Goal: Task Accomplishment & Management: Use online tool/utility

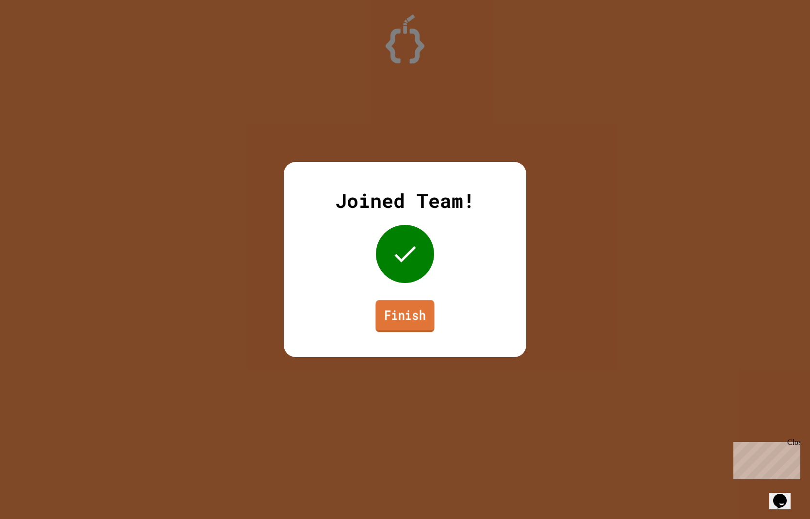
click at [407, 327] on link "Finish" at bounding box center [404, 316] width 59 height 32
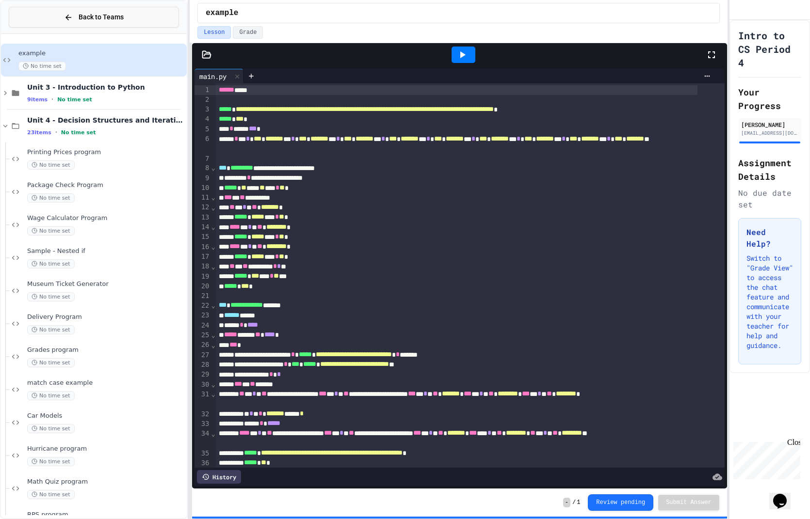
click at [79, 14] on span "Back to Teams" at bounding box center [101, 17] width 45 height 10
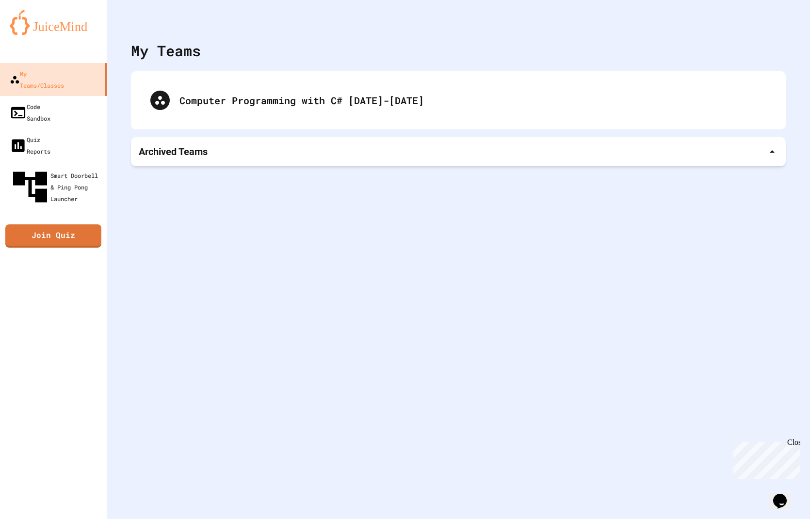
click at [238, 157] on div "Archived Teams" at bounding box center [458, 152] width 639 height 14
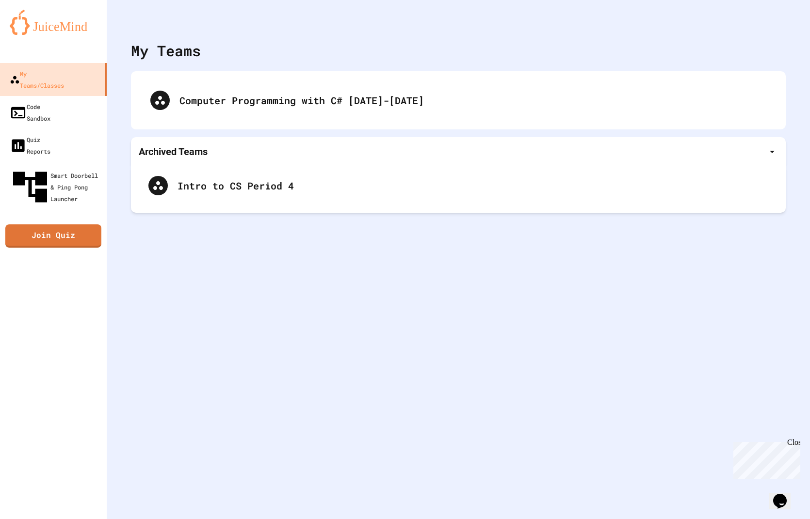
click at [238, 157] on div "Archived Teams" at bounding box center [458, 152] width 639 height 14
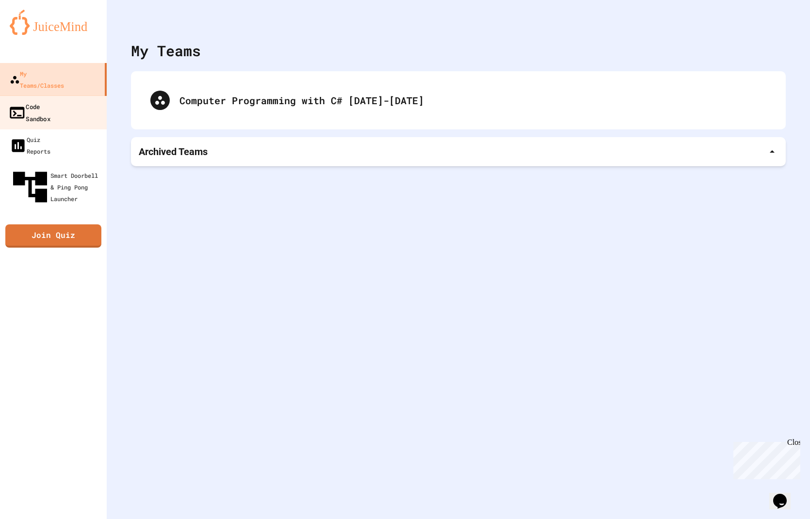
click at [73, 98] on link "Code Sandbox" at bounding box center [54, 113] width 110 height 34
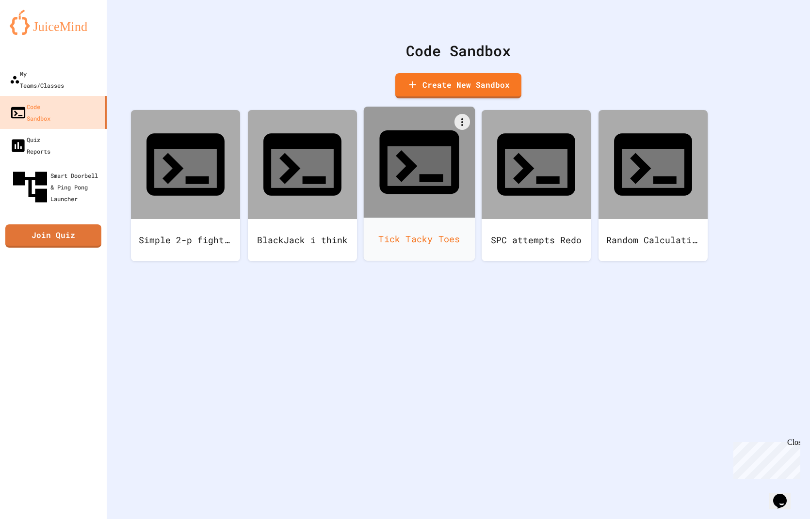
click at [433, 218] on div "Tick Tacky Toes" at bounding box center [420, 239] width 112 height 43
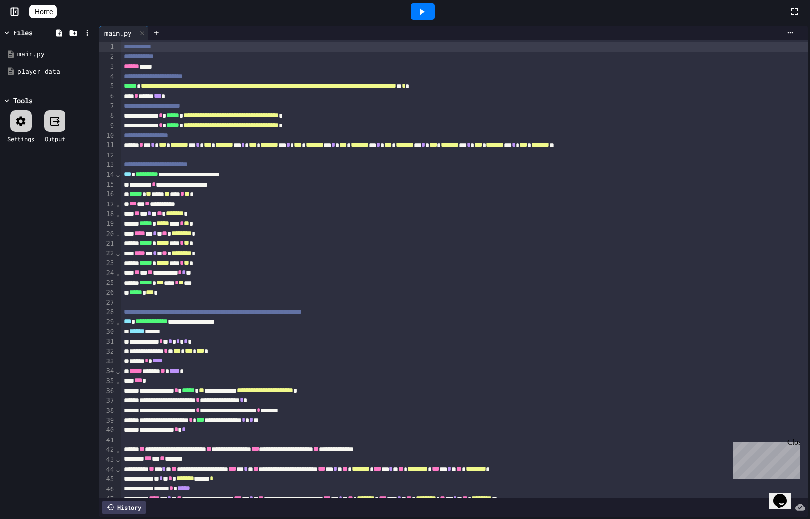
click at [432, 19] on div at bounding box center [423, 11] width 24 height 16
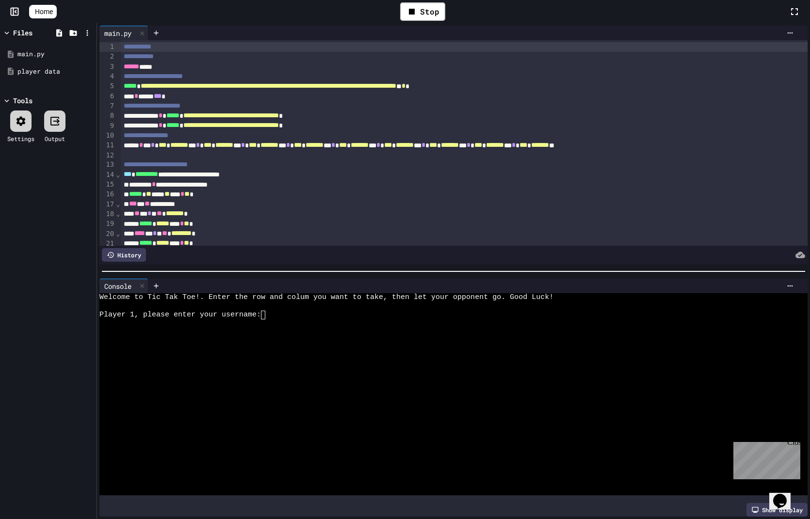
click at [430, 451] on div at bounding box center [444, 455] width 690 height 9
type textarea "***"
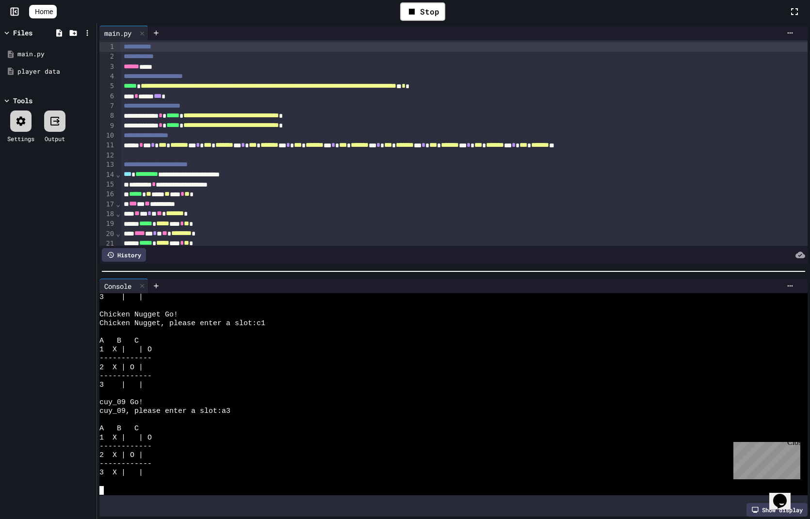
scroll to position [352, 0]
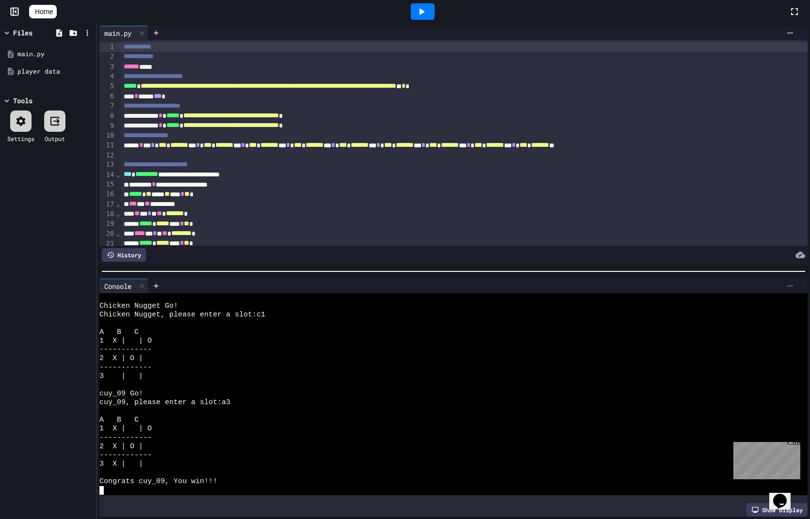
click at [786, 282] on icon at bounding box center [790, 286] width 8 height 8
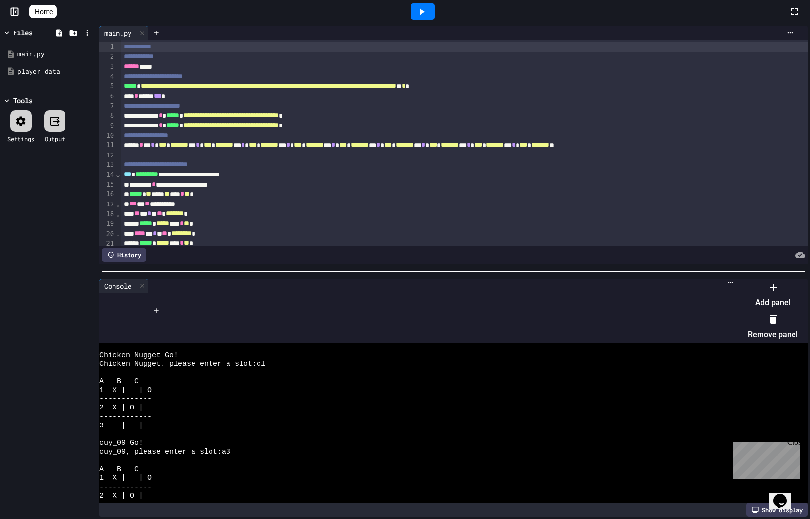
click at [777, 318] on li "Remove panel" at bounding box center [773, 327] width 50 height 31
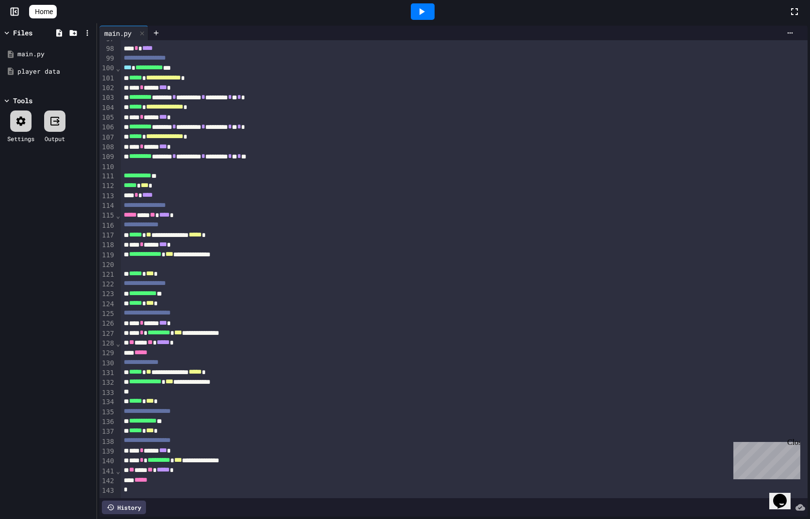
scroll to position [0, 0]
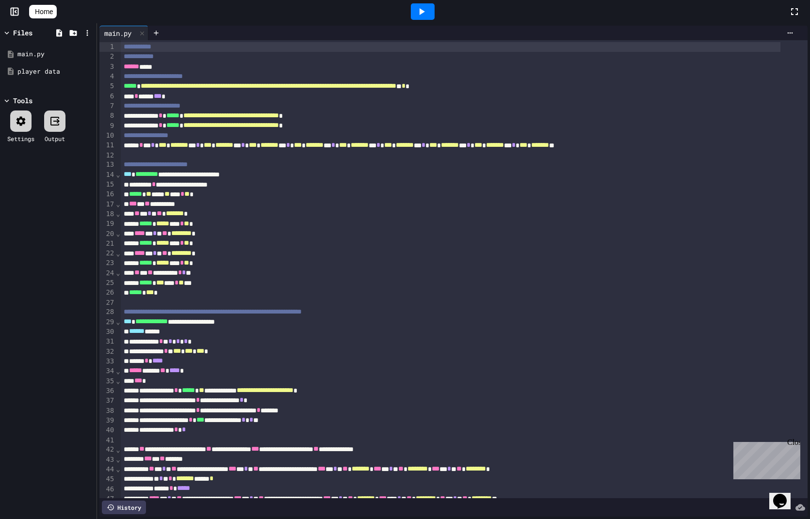
click at [47, 5] on link "Home" at bounding box center [43, 12] width 28 height 14
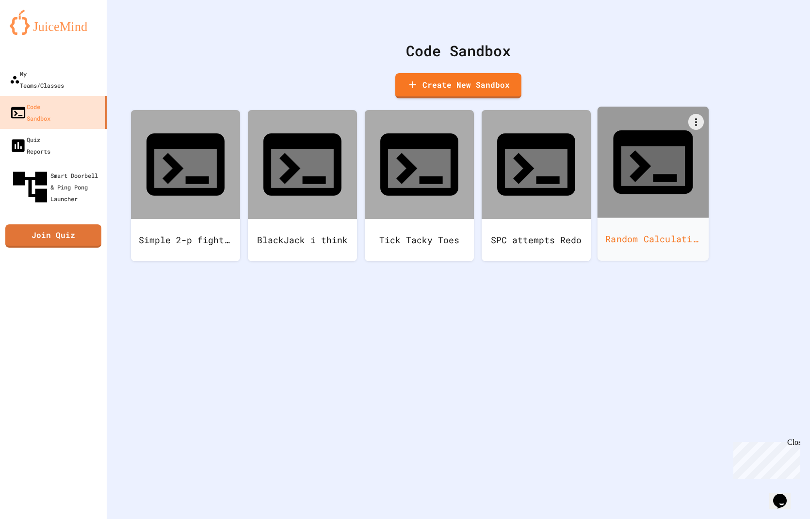
click at [619, 218] on div "Random Calculations" at bounding box center [653, 239] width 112 height 43
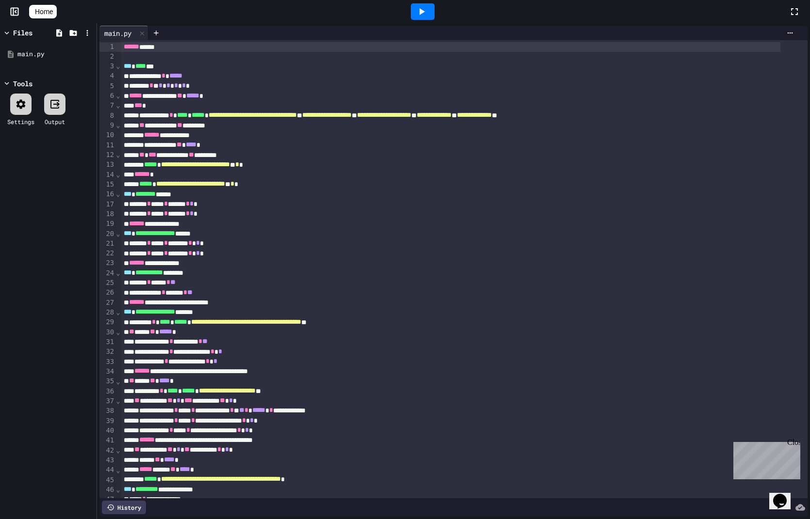
click at [54, 6] on link "Home" at bounding box center [43, 12] width 28 height 14
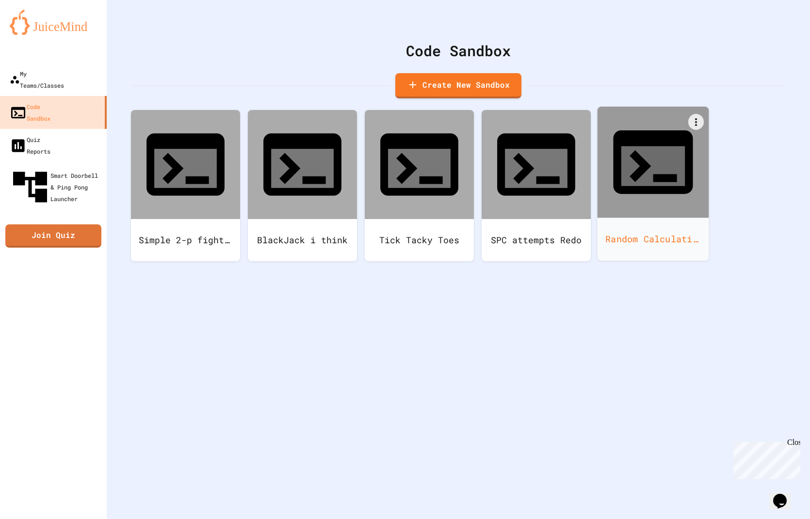
click at [625, 218] on div "Random Calculations" at bounding box center [653, 239] width 112 height 43
